Goal: Task Accomplishment & Management: Manage account settings

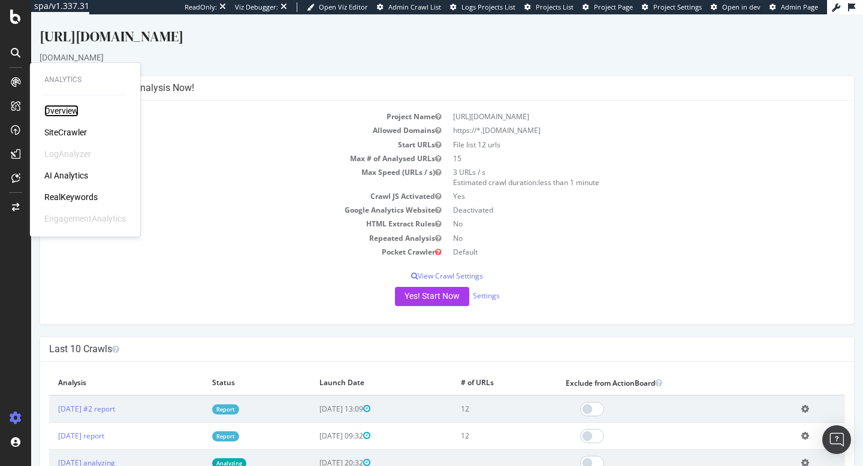
click at [60, 110] on div "Overview" at bounding box center [61, 111] width 34 height 12
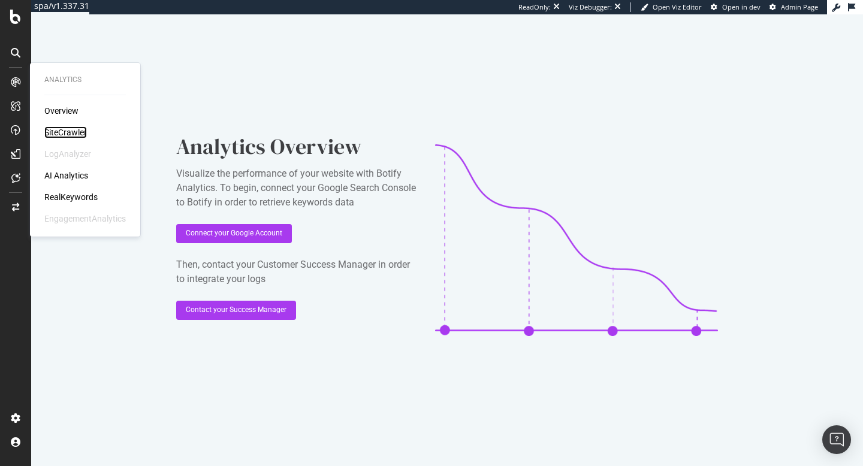
click at [65, 131] on div "SiteCrawler" at bounding box center [65, 132] width 43 height 12
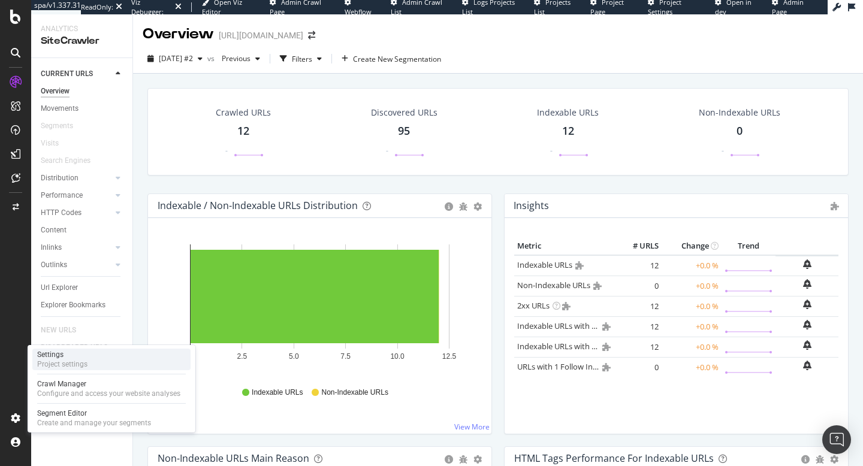
click at [73, 357] on div "Settings" at bounding box center [62, 355] width 50 height 10
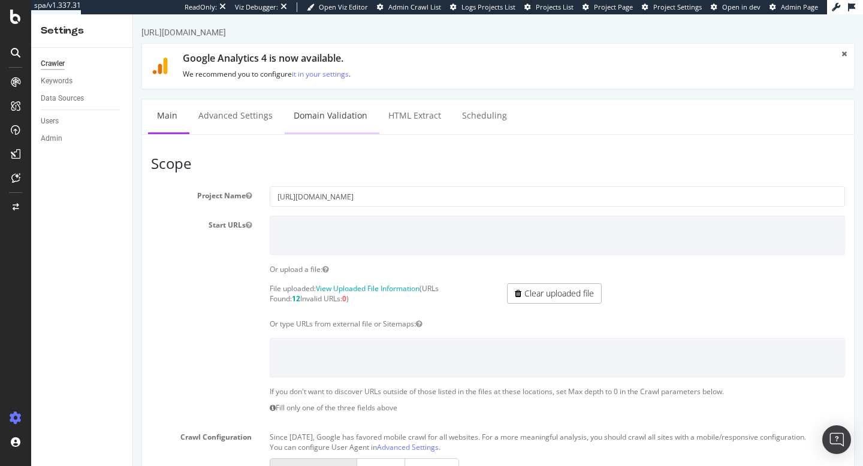
click at [314, 123] on link "Domain Validation" at bounding box center [331, 115] width 92 height 33
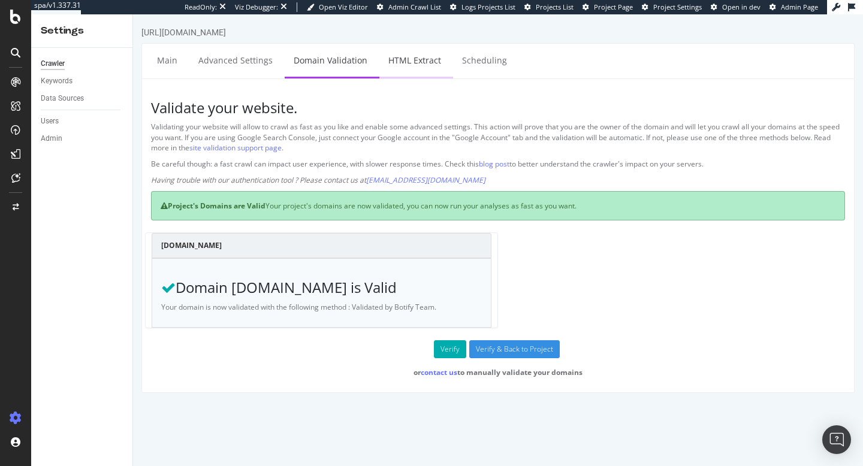
click at [411, 55] on link "HTML Extract" at bounding box center [414, 60] width 71 height 33
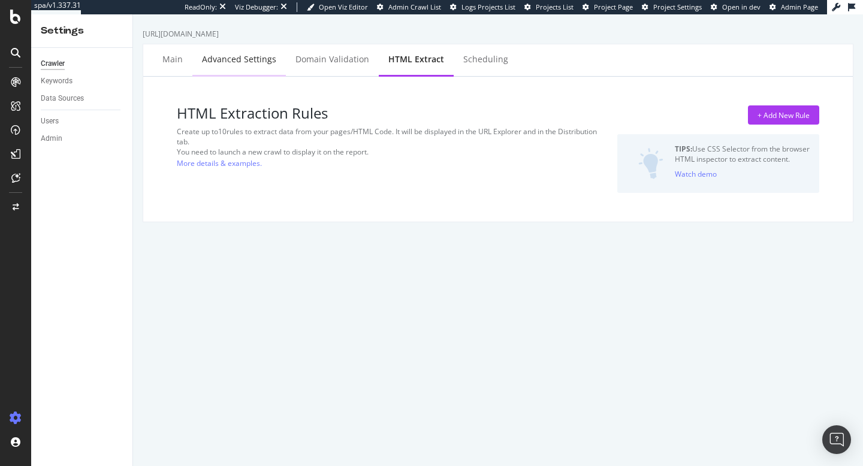
click at [221, 52] on div "Advanced Settings" at bounding box center [238, 60] width 93 height 33
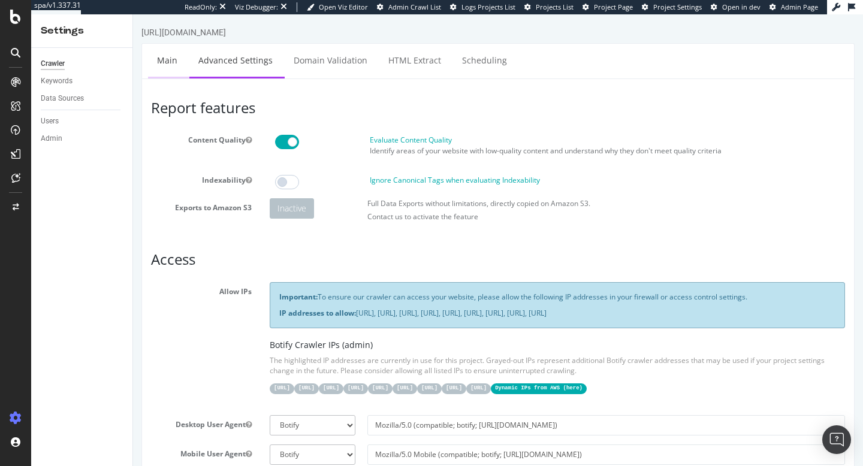
click at [170, 61] on link "Main" at bounding box center [167, 60] width 38 height 33
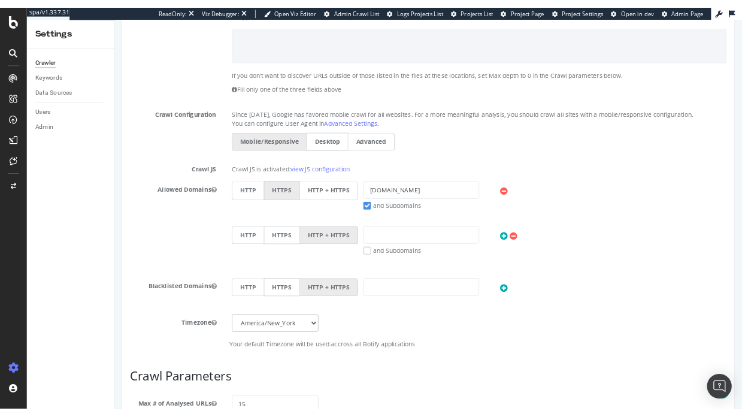
scroll to position [321, 0]
